Goal: Task Accomplishment & Management: Use online tool/utility

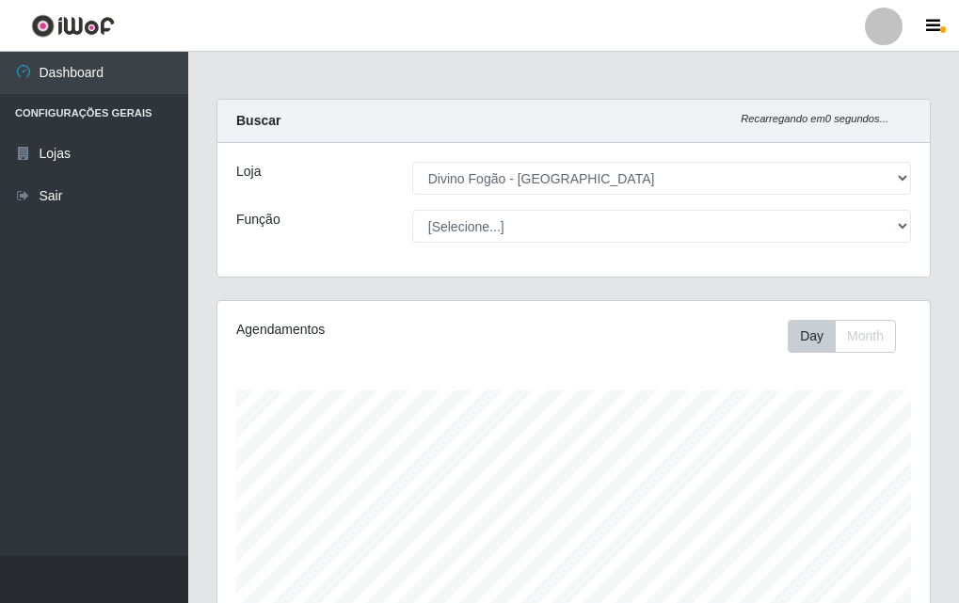
select select "499"
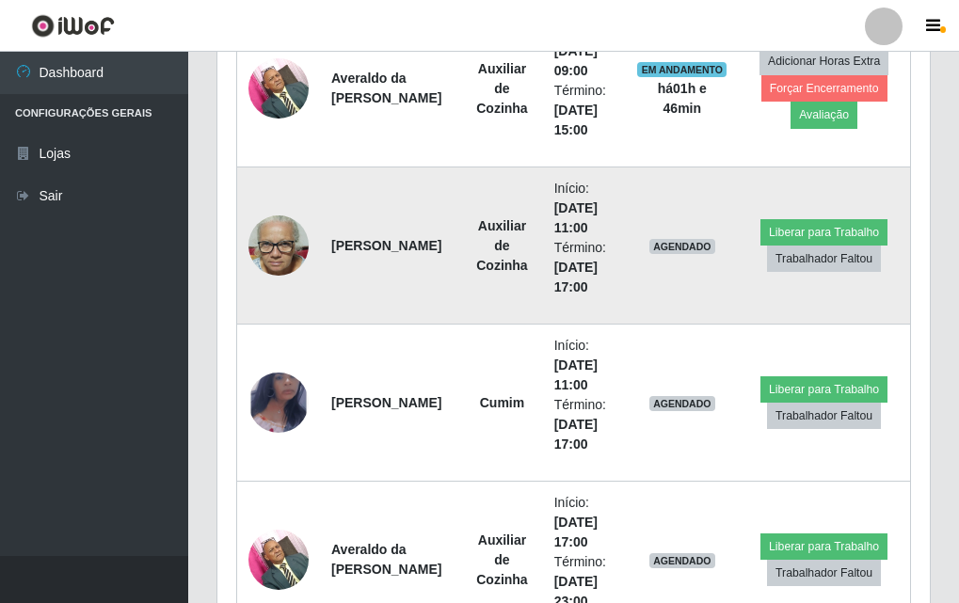
scroll to position [721, 0]
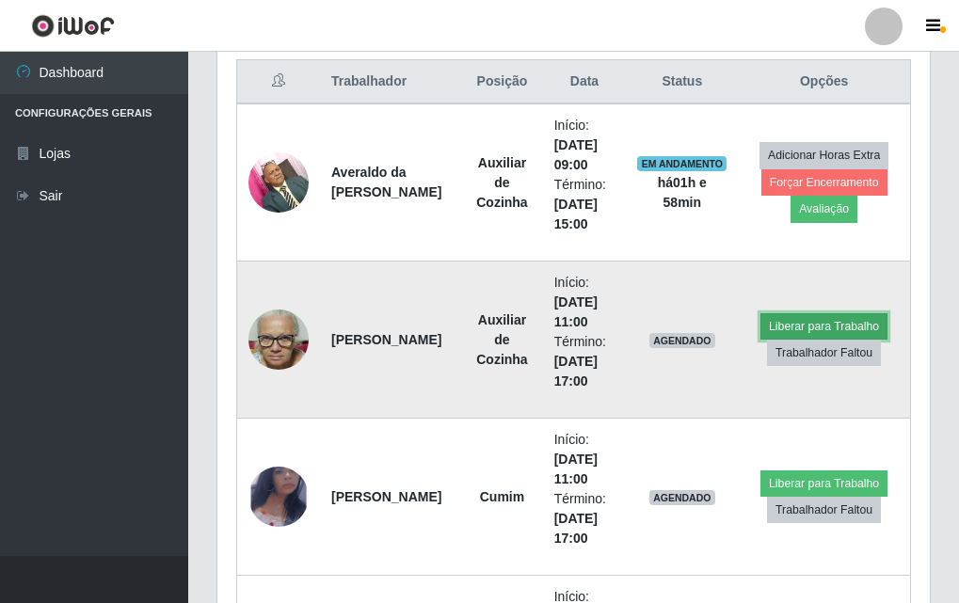
click at [781, 328] on button "Liberar para Trabalho" at bounding box center [824, 326] width 127 height 26
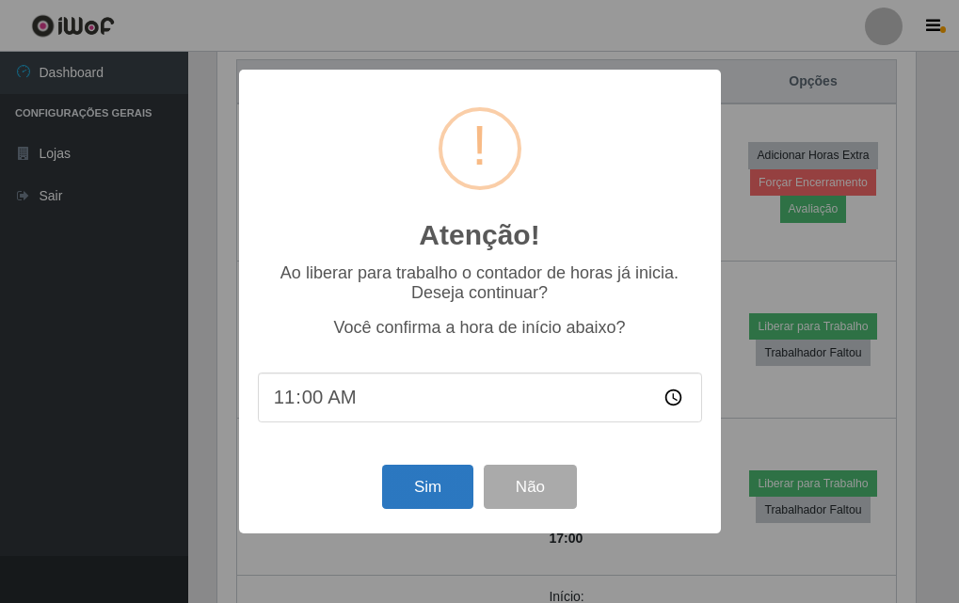
scroll to position [391, 703]
click at [437, 495] on button "Sim" at bounding box center [429, 487] width 91 height 44
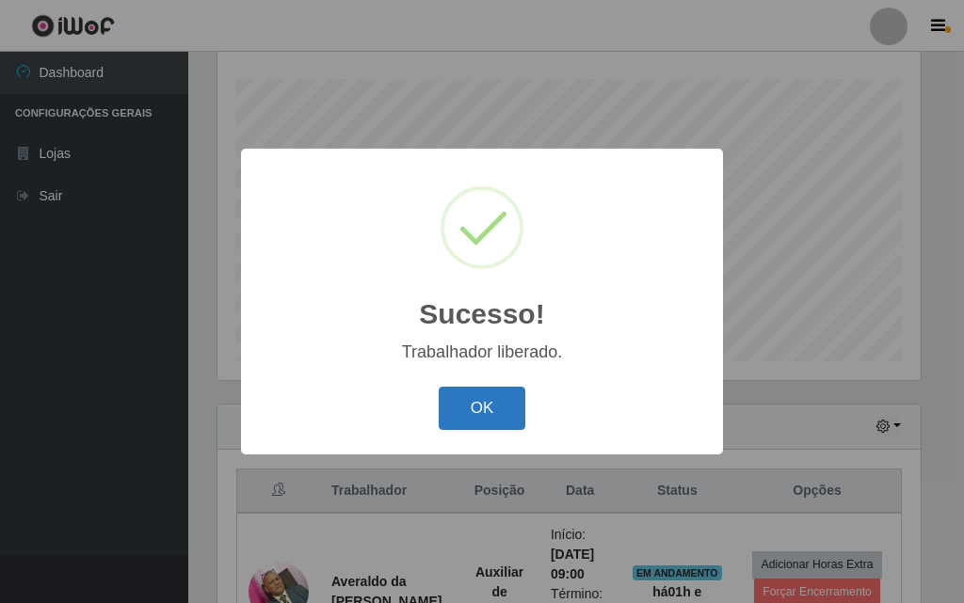
click at [499, 408] on button "OK" at bounding box center [483, 409] width 88 height 44
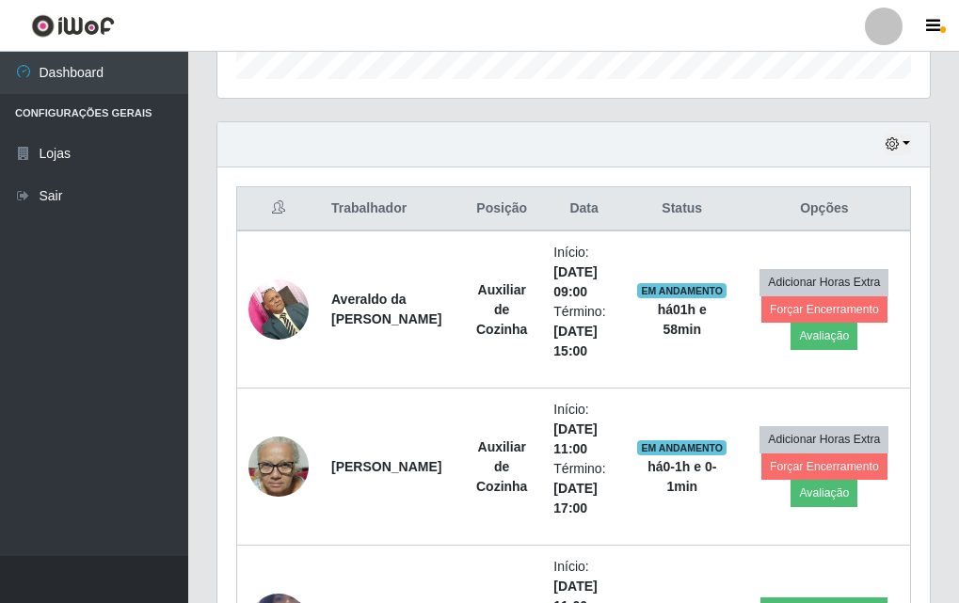
scroll to position [782, 0]
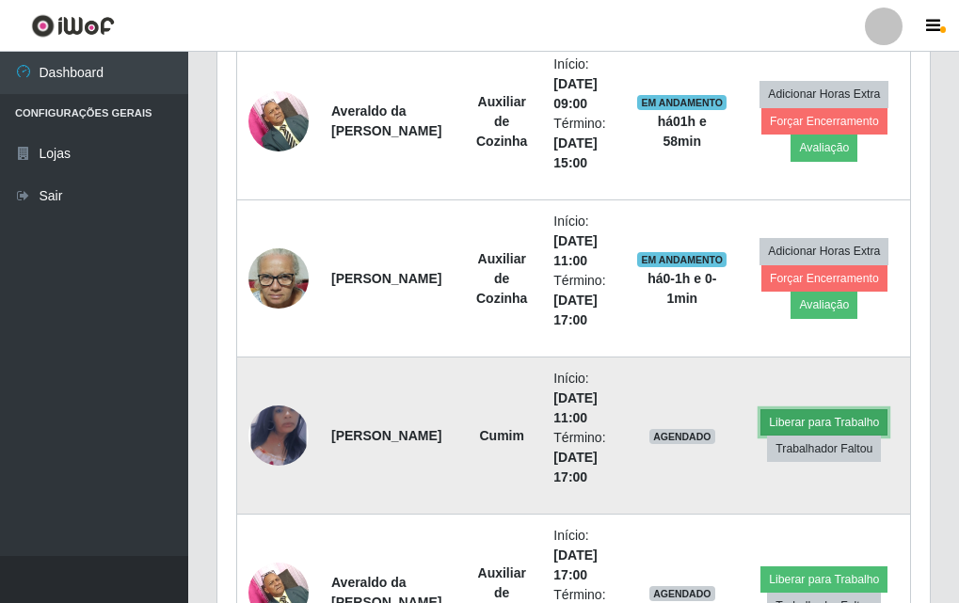
click at [834, 419] on button "Liberar para Trabalho" at bounding box center [824, 423] width 127 height 26
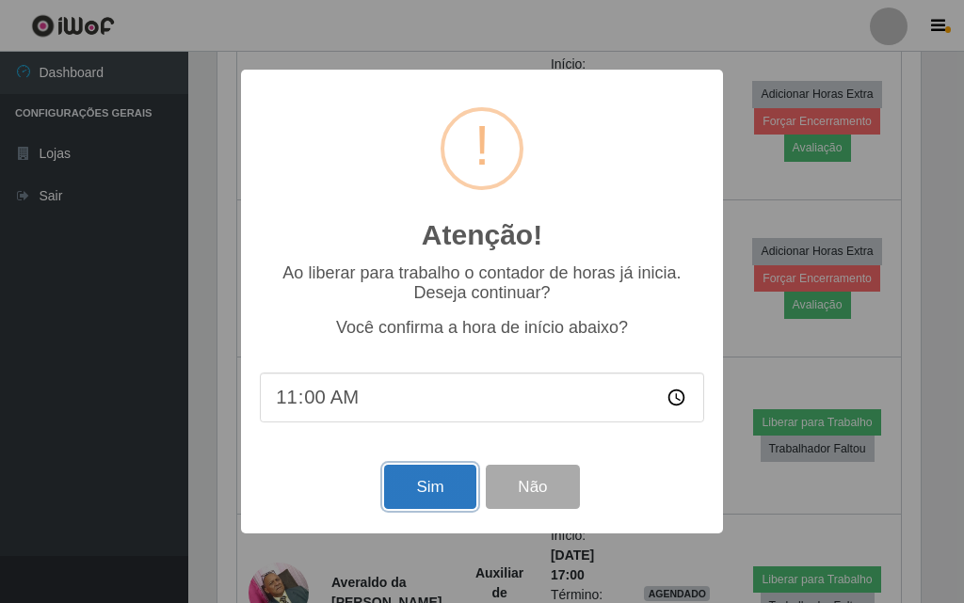
click at [444, 473] on button "Sim" at bounding box center [429, 487] width 91 height 44
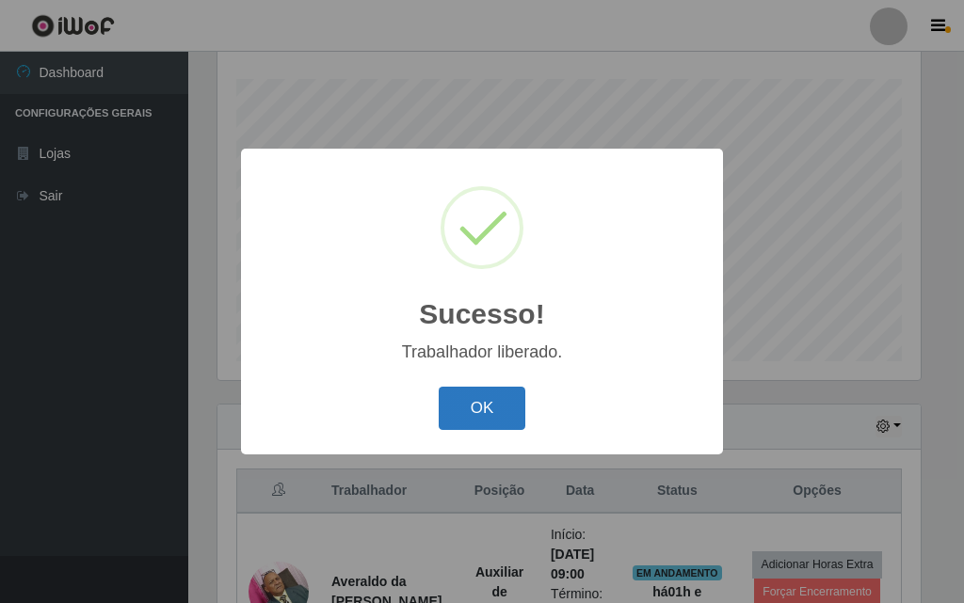
click at [501, 421] on button "OK" at bounding box center [483, 409] width 88 height 44
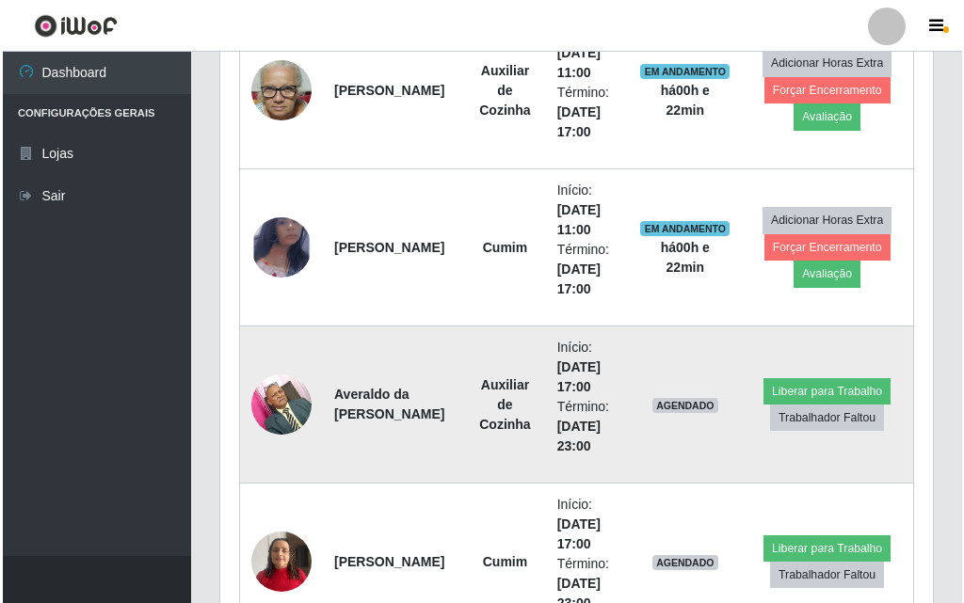
scroll to position [1065, 0]
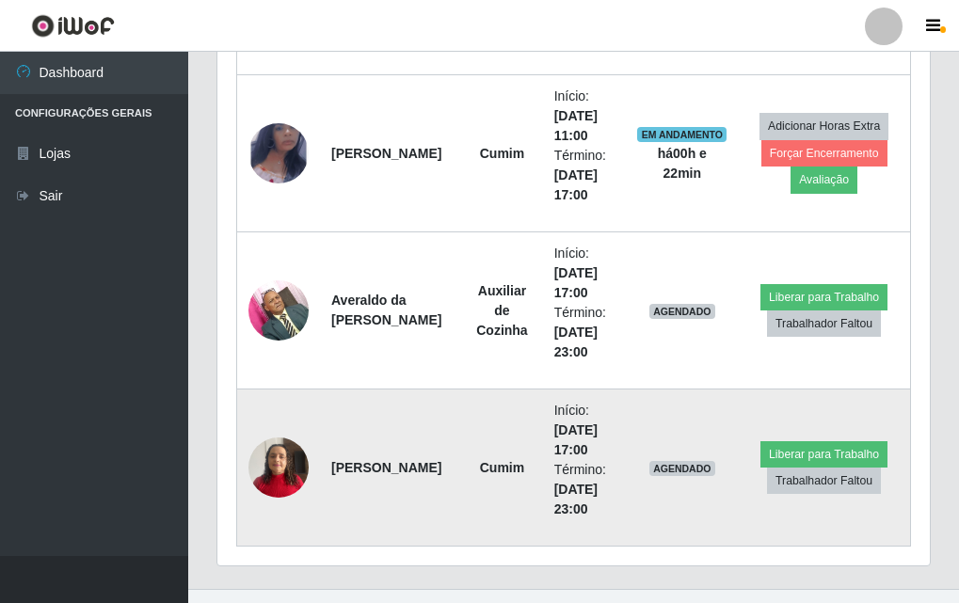
click at [289, 467] on img at bounding box center [279, 467] width 60 height 80
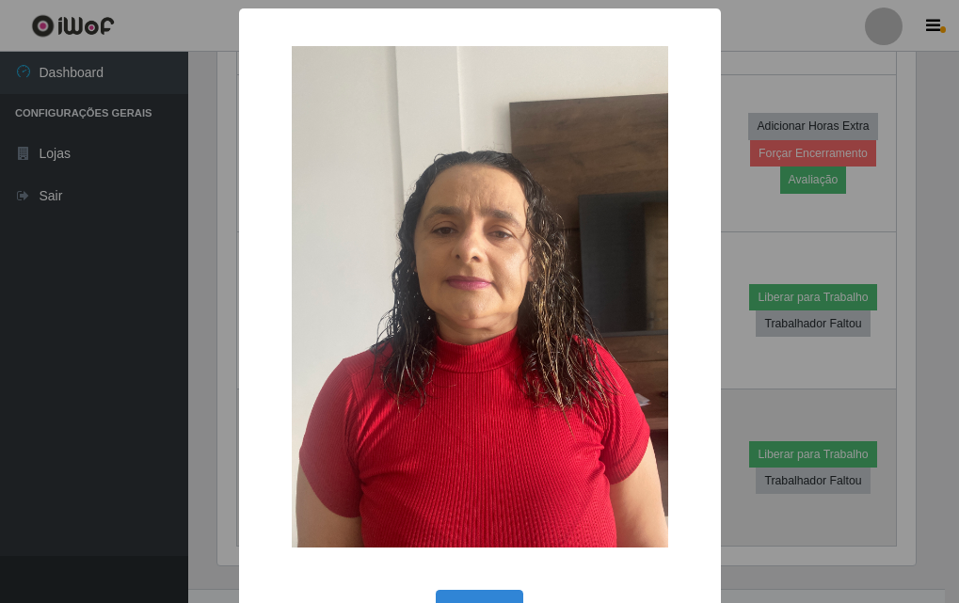
click at [289, 467] on div "× OK Cancel" at bounding box center [479, 301] width 959 height 603
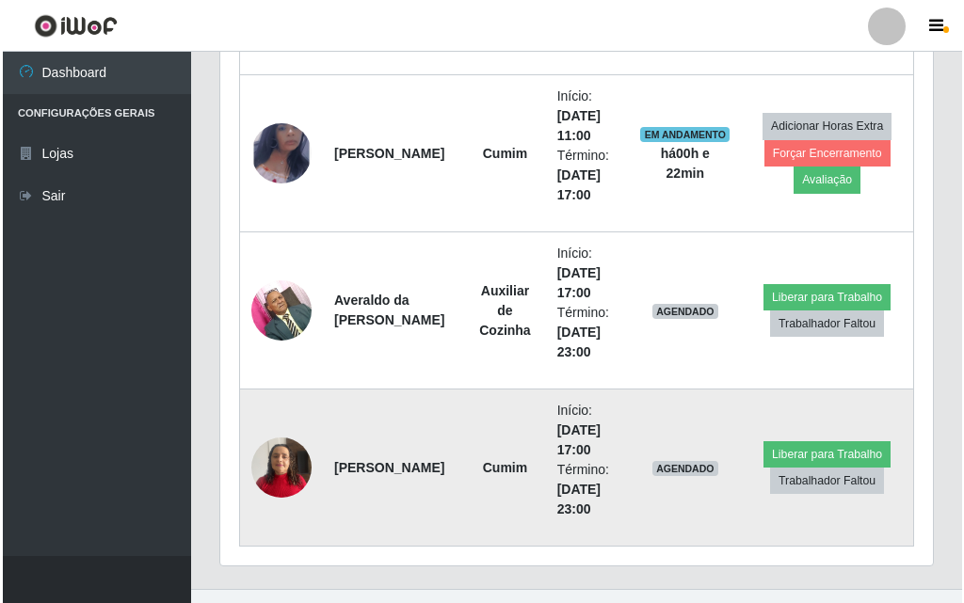
scroll to position [391, 713]
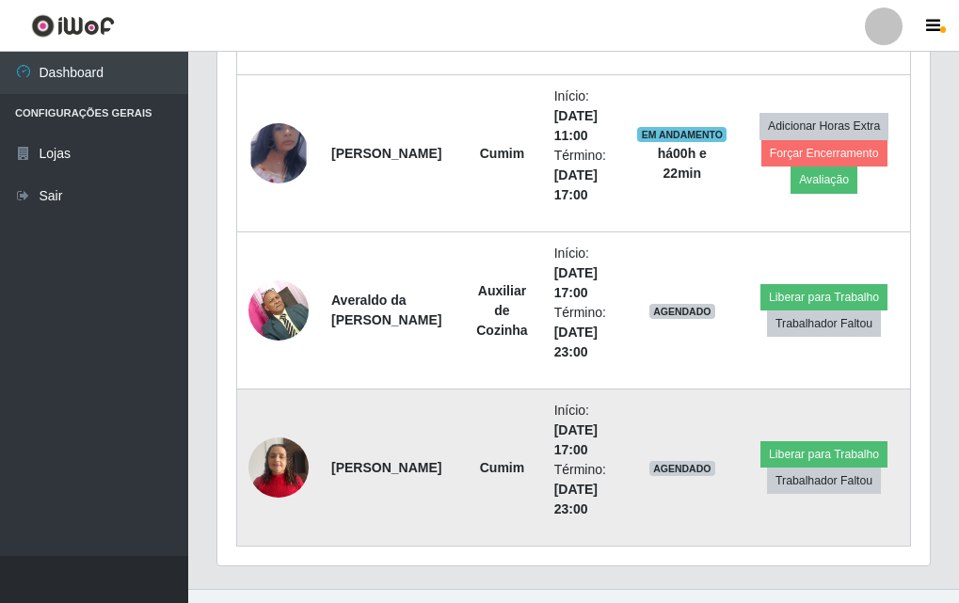
click at [273, 454] on img at bounding box center [279, 467] width 60 height 80
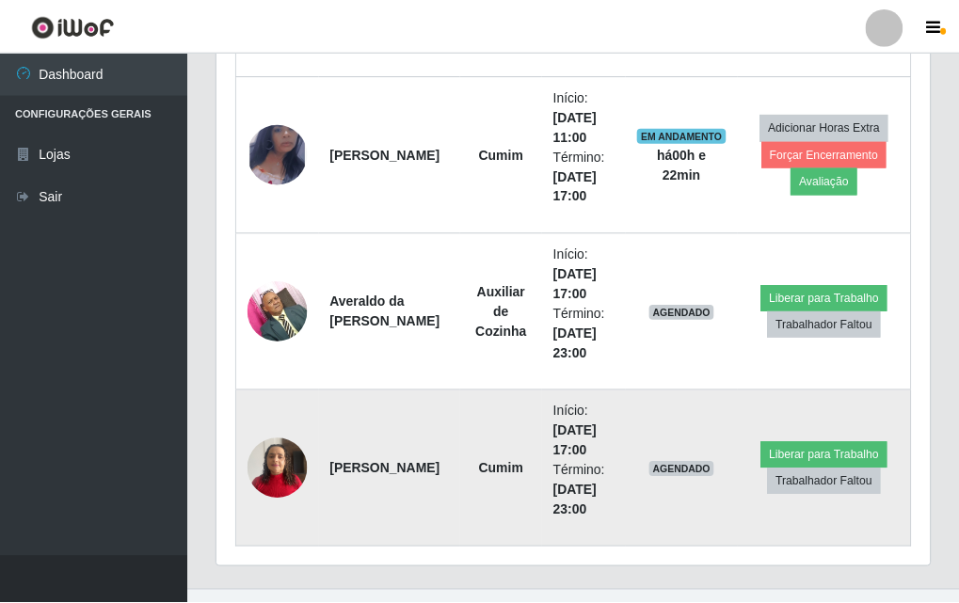
scroll to position [391, 703]
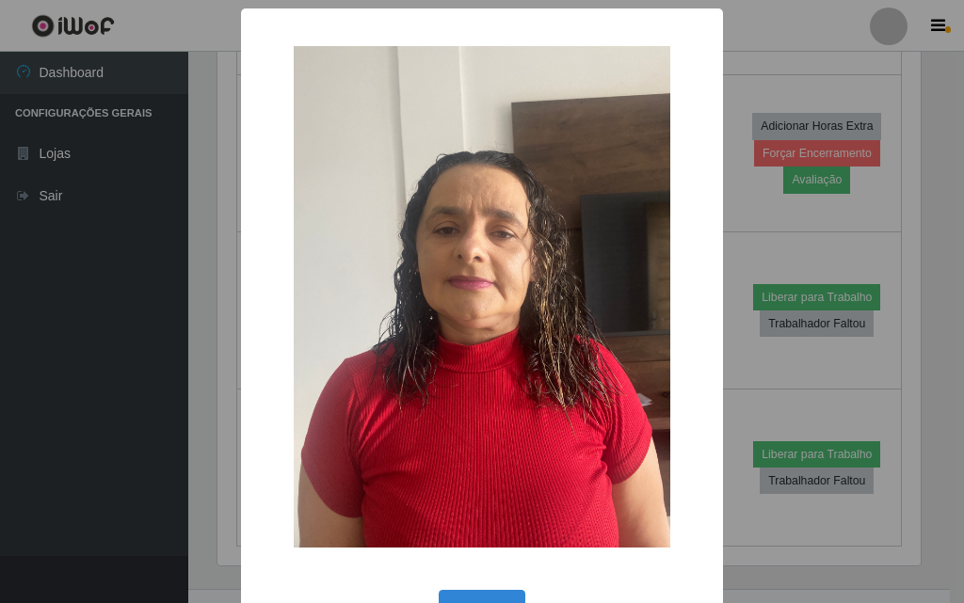
click at [154, 378] on div "× OK Cancel" at bounding box center [482, 301] width 964 height 603
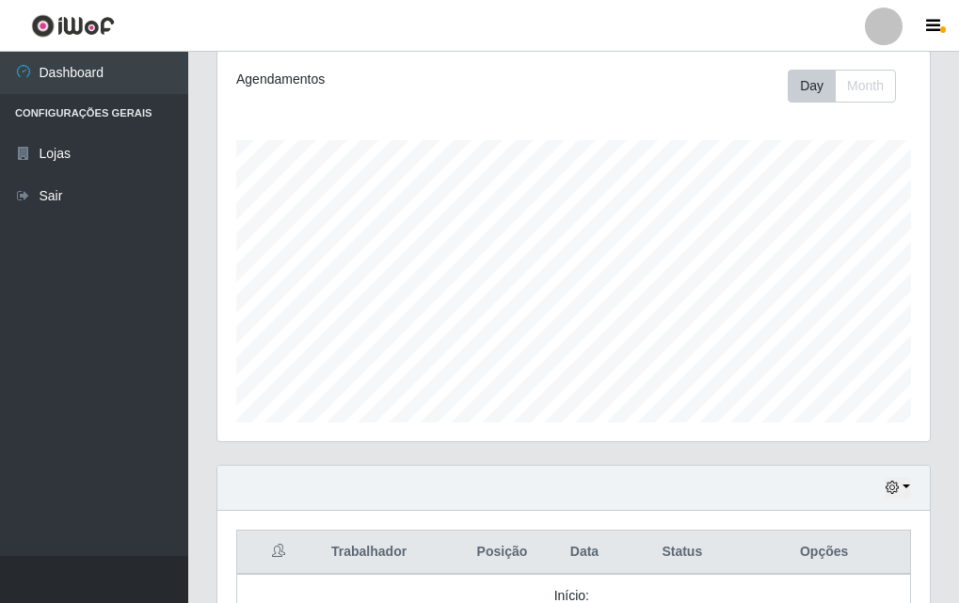
scroll to position [0, 0]
